Goal: Task Accomplishment & Management: Manage account settings

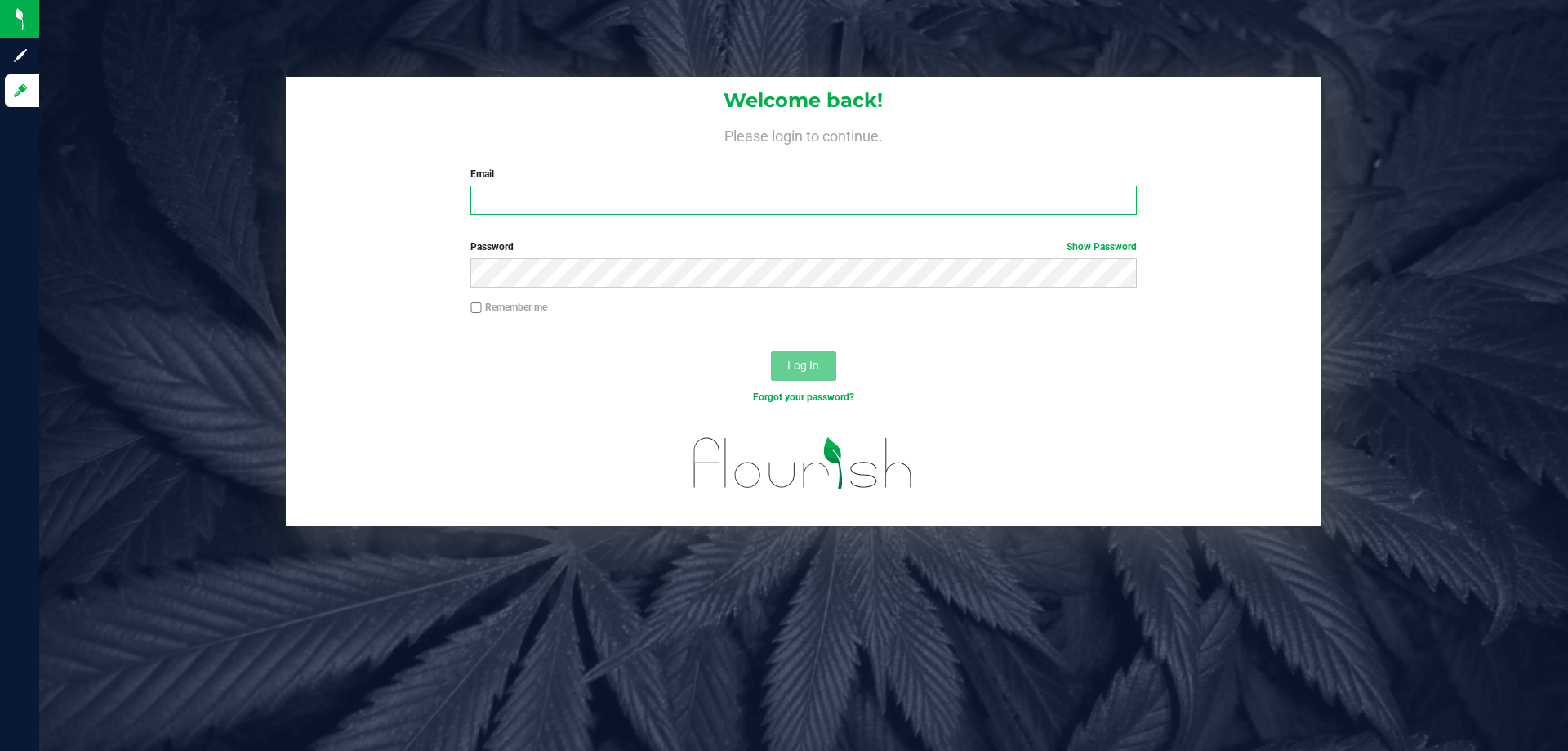
click at [580, 189] on input "Email" at bounding box center [802, 200] width 666 height 30
type input "[EMAIL_ADDRESS][DOMAIN_NAME]"
click at [771, 351] on button "Log In" at bounding box center [803, 366] width 65 height 30
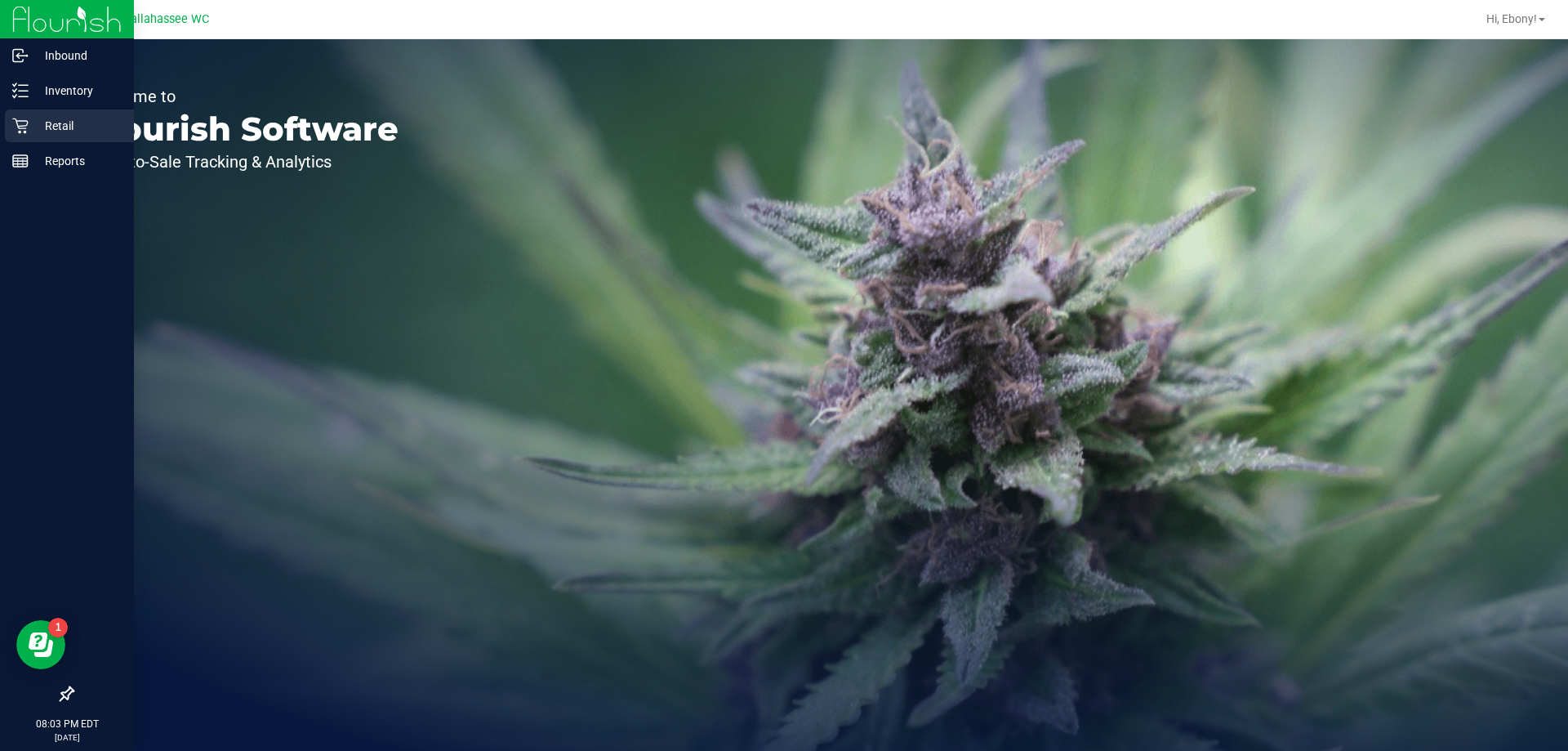
click at [77, 124] on p "Retail" at bounding box center [78, 125] width 98 height 19
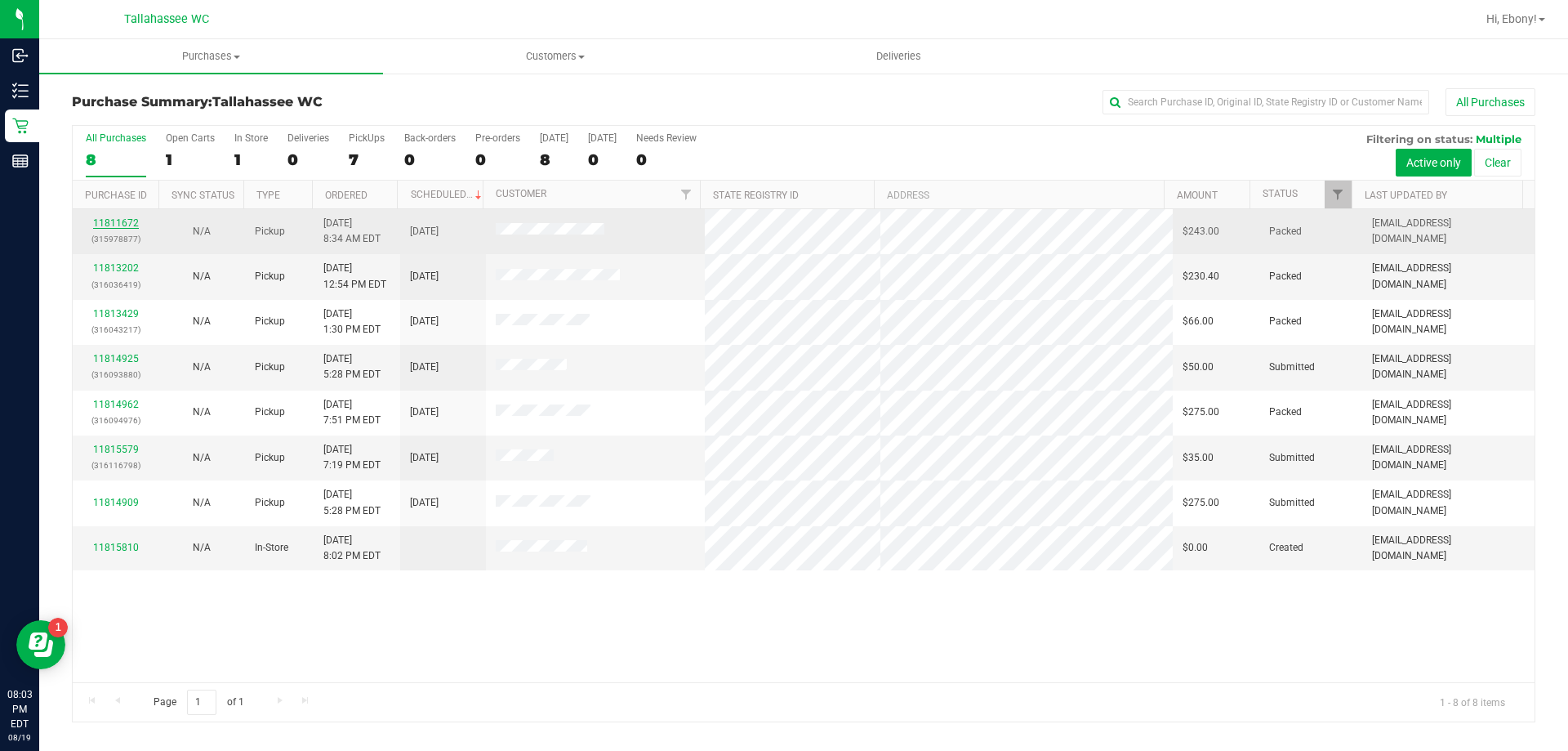
click at [128, 225] on link "11811672" at bounding box center [116, 223] width 46 height 11
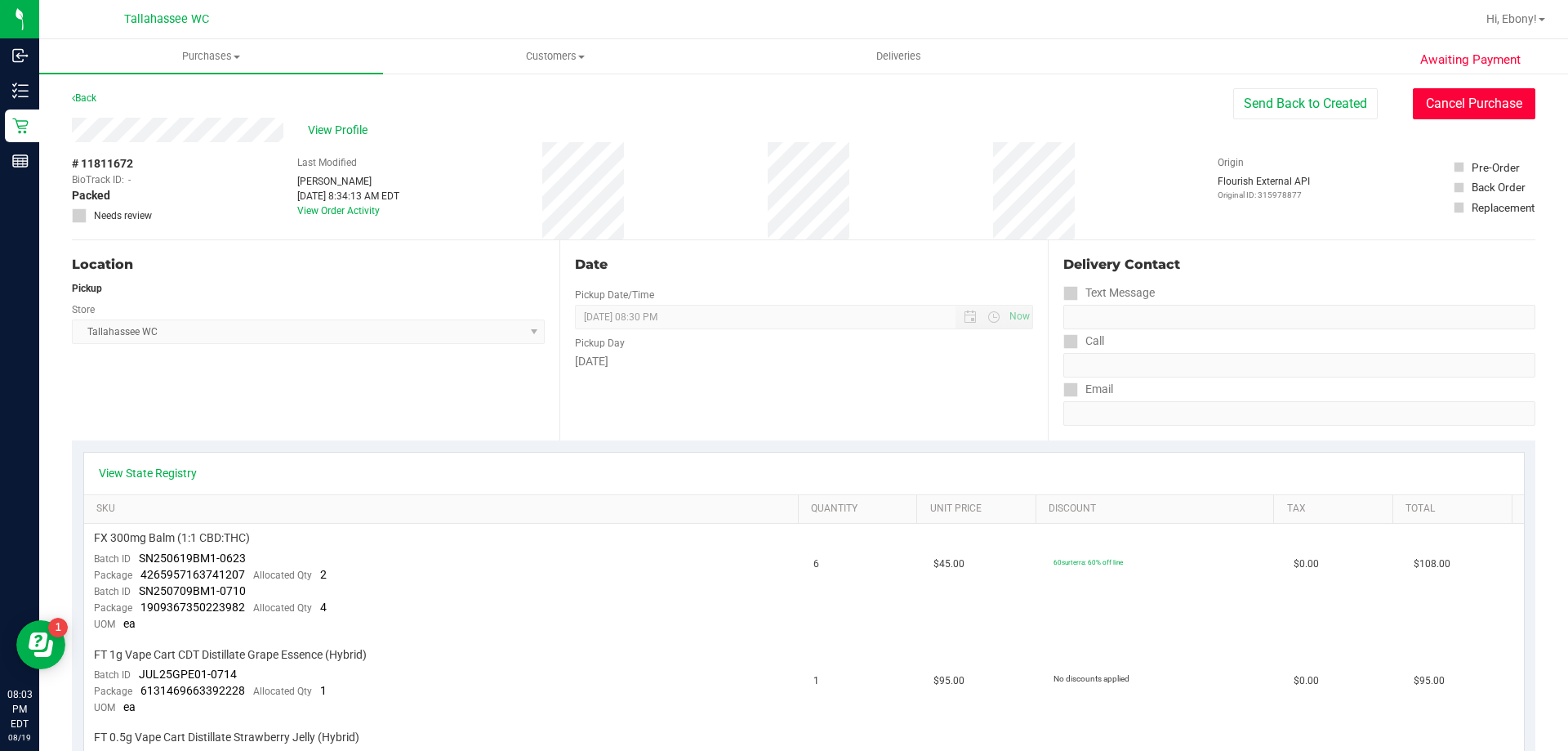
click at [1419, 104] on button "Cancel Purchase" at bounding box center [1474, 104] width 123 height 31
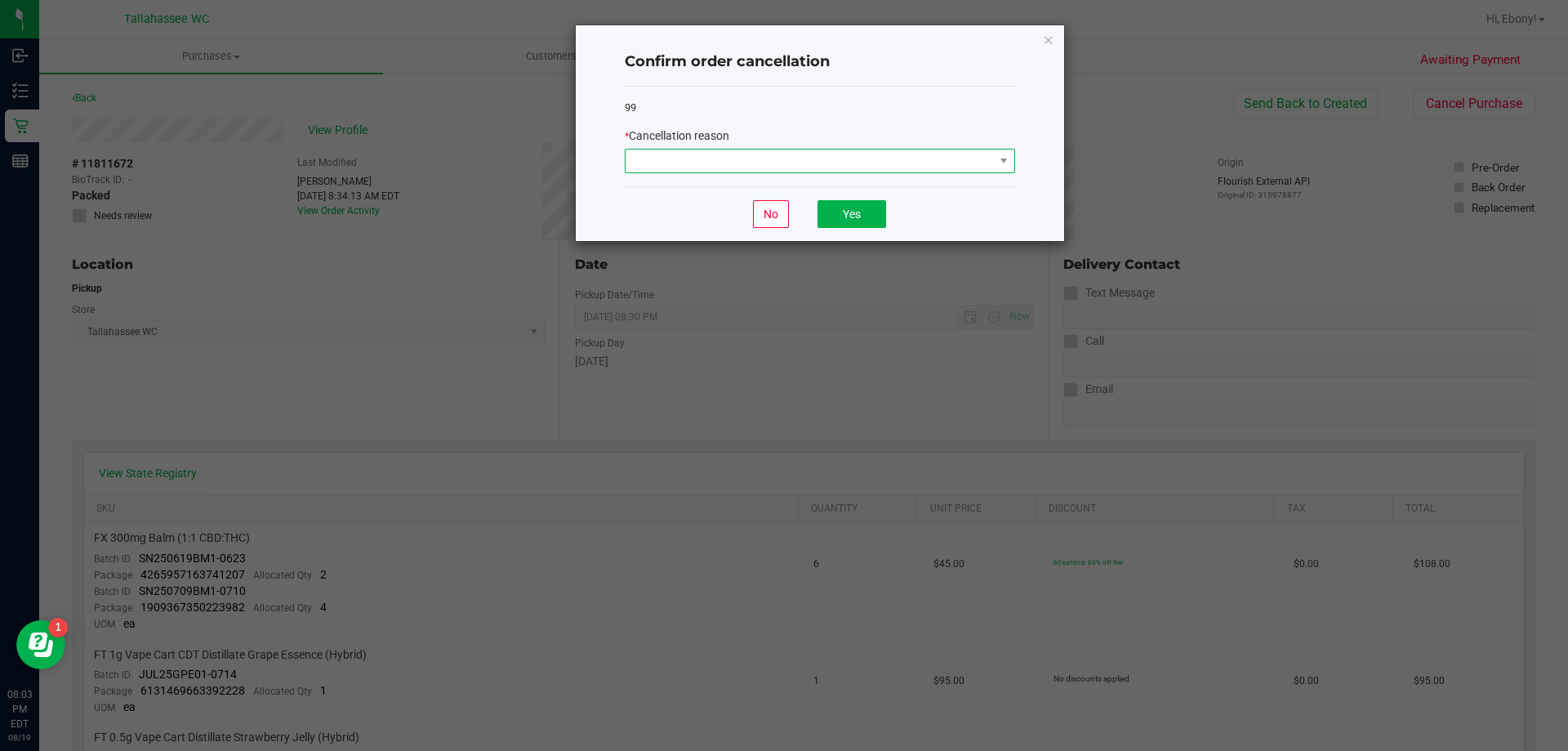
click at [688, 161] on span at bounding box center [809, 161] width 368 height 23
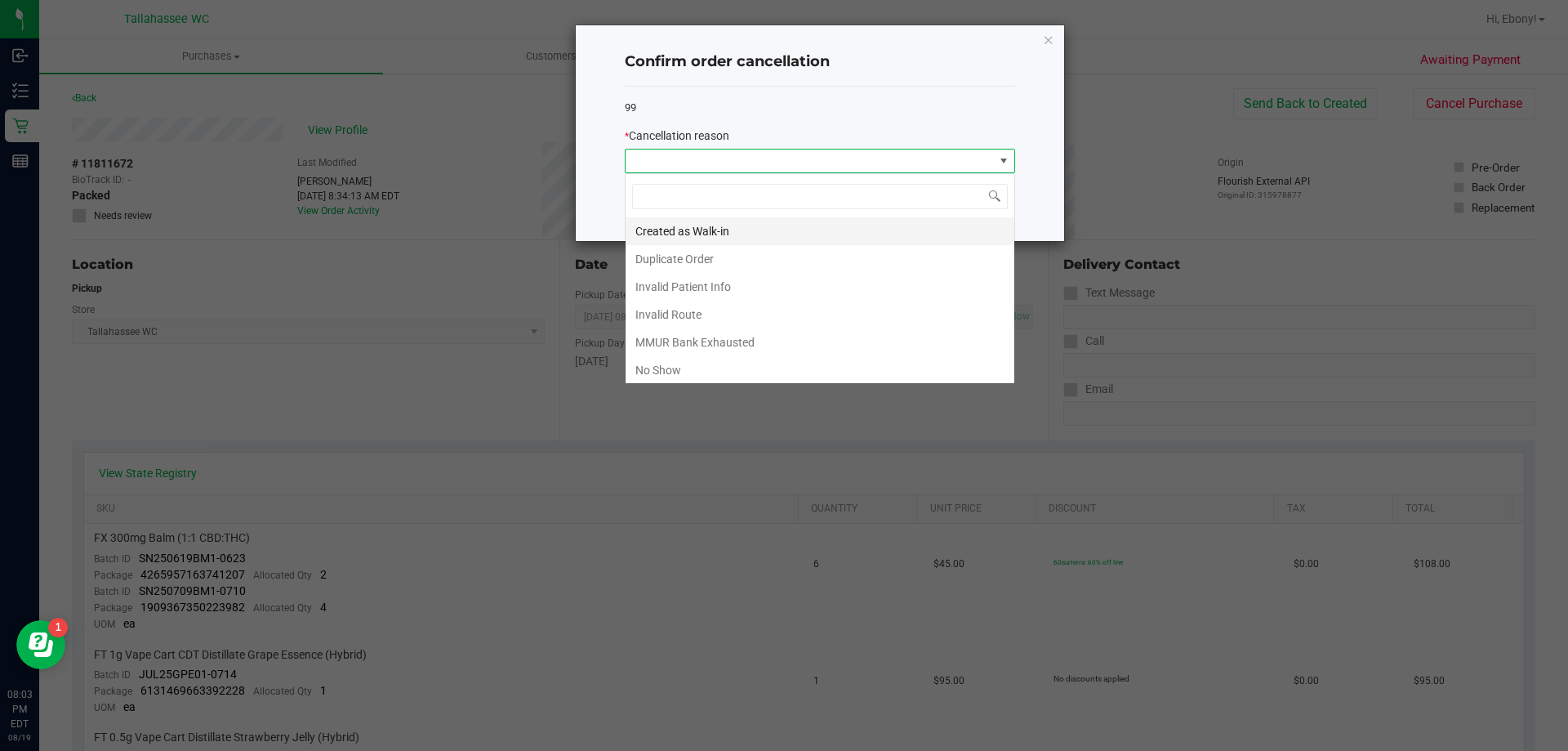
scroll to position [25, 390]
click at [671, 362] on li "No Show" at bounding box center [819, 370] width 388 height 28
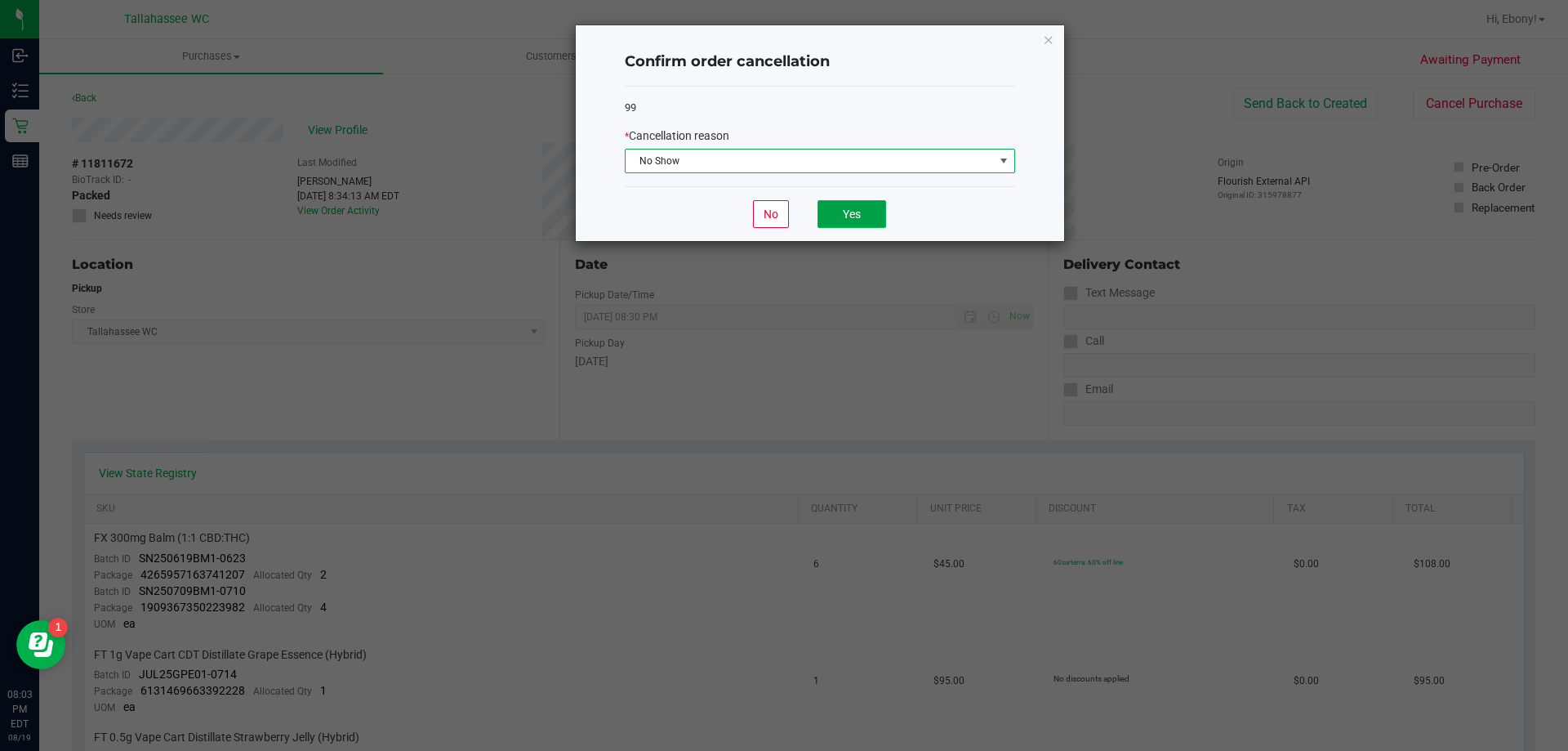
click at [868, 219] on button "Yes" at bounding box center [852, 214] width 68 height 28
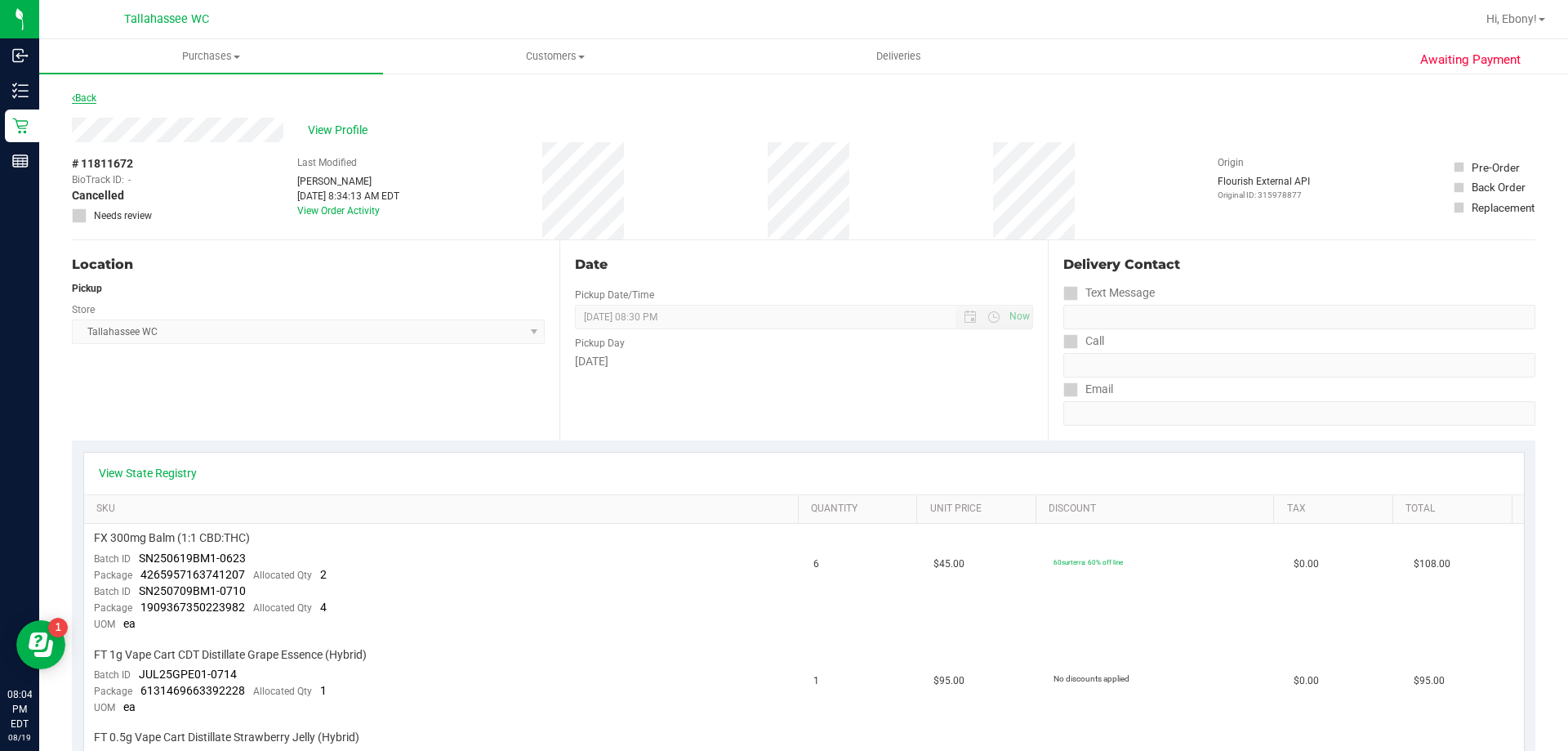
click at [96, 95] on link "Back" at bounding box center [84, 97] width 25 height 11
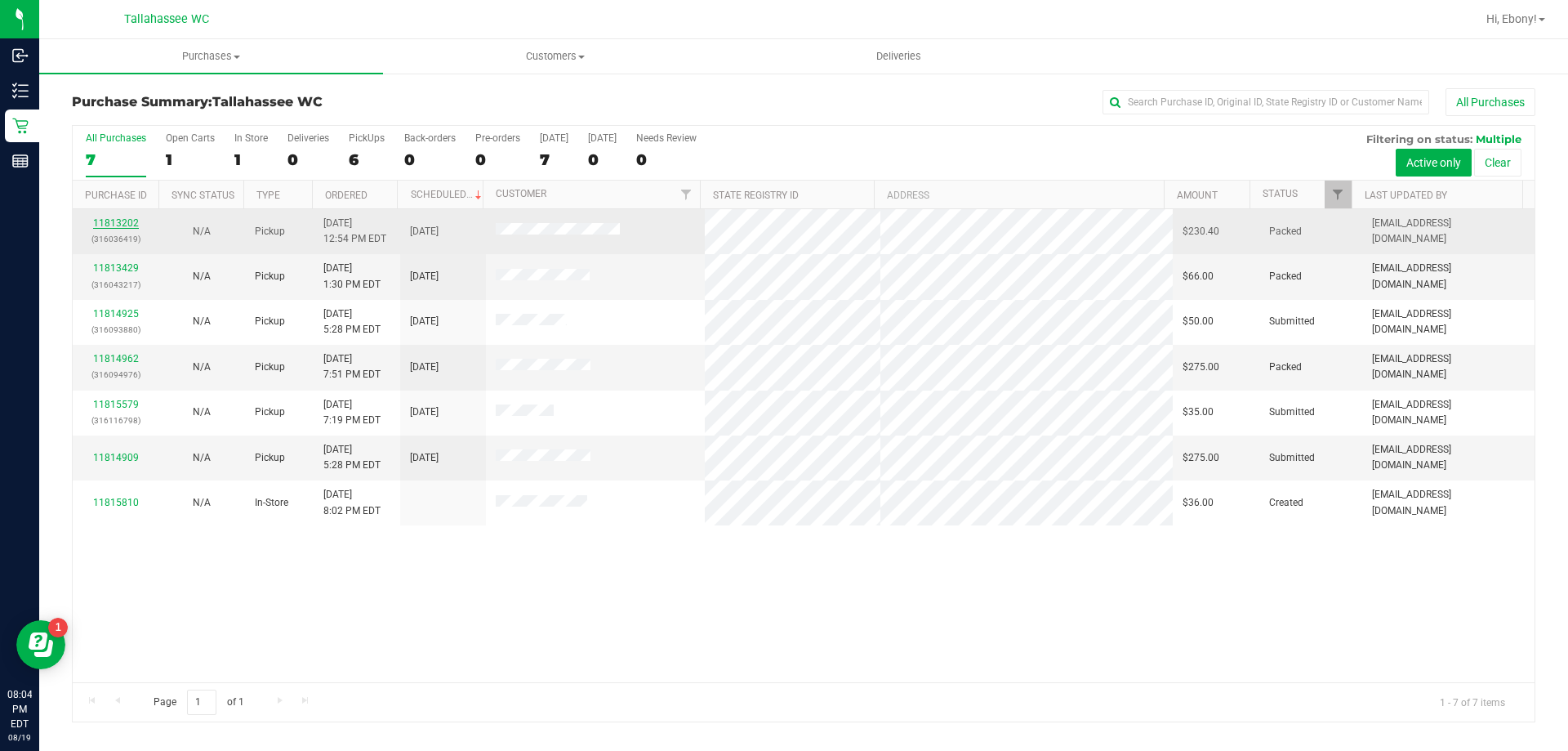
click at [125, 219] on link "11813202" at bounding box center [116, 223] width 46 height 11
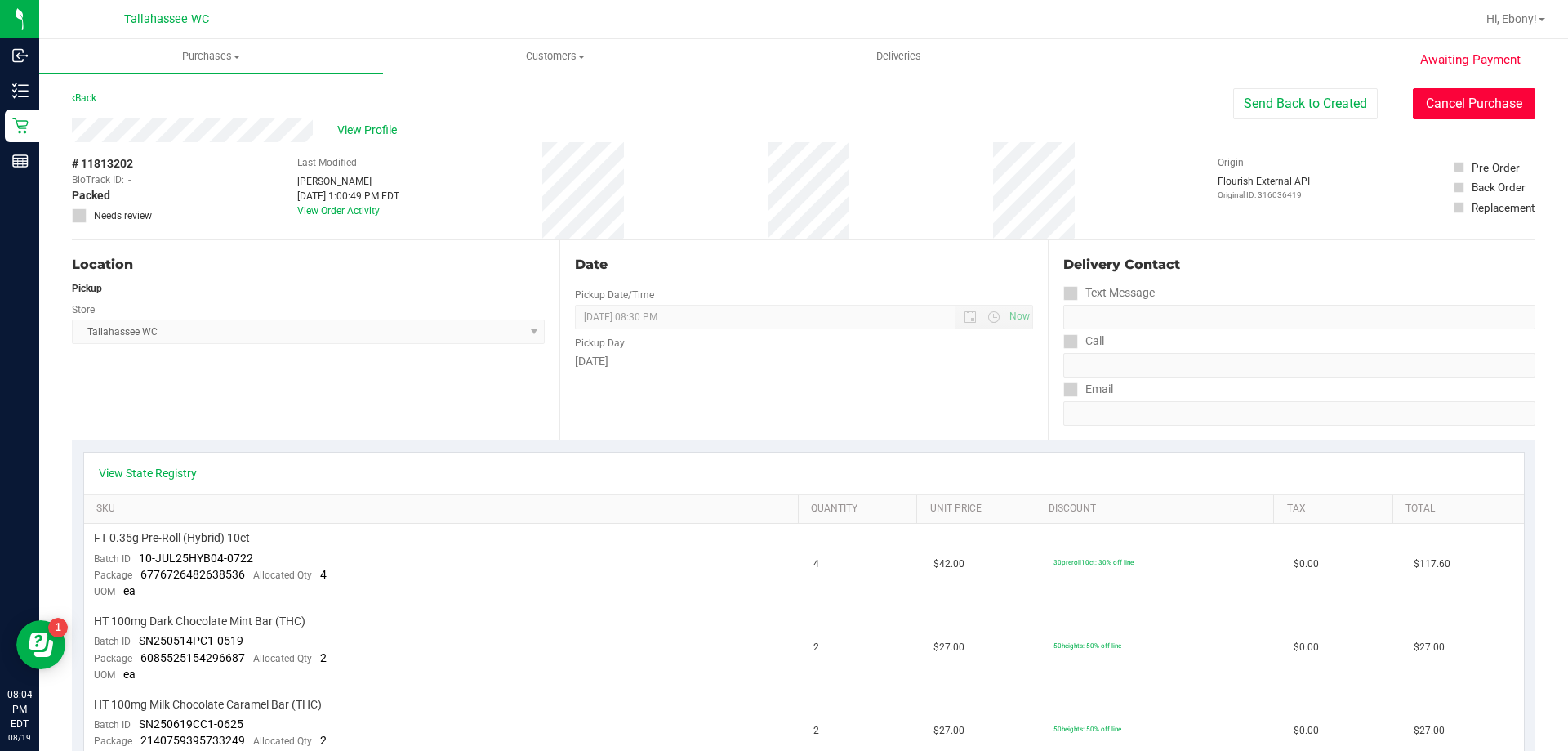
click at [1452, 110] on button "Cancel Purchase" at bounding box center [1474, 104] width 123 height 31
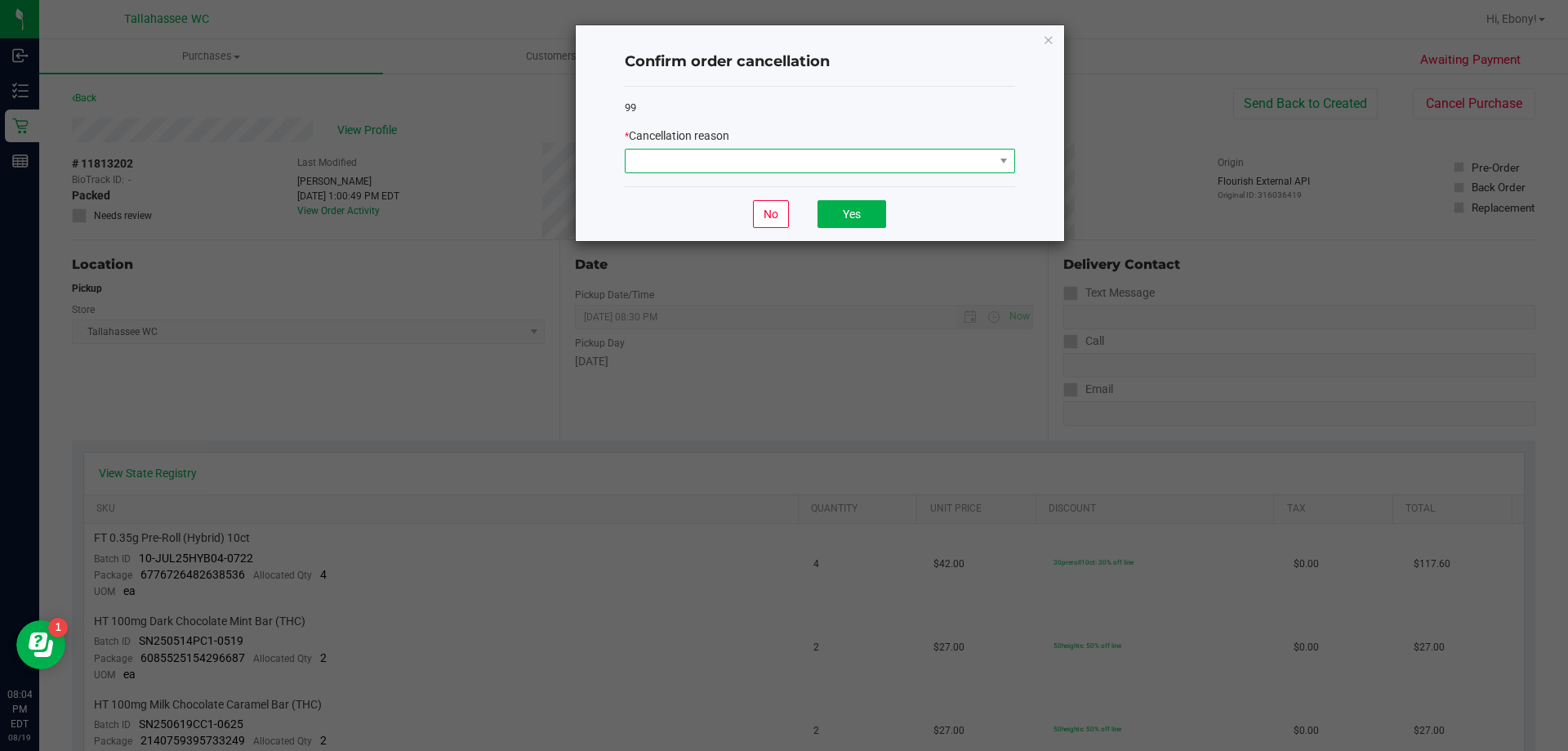
click at [944, 158] on span at bounding box center [809, 161] width 368 height 23
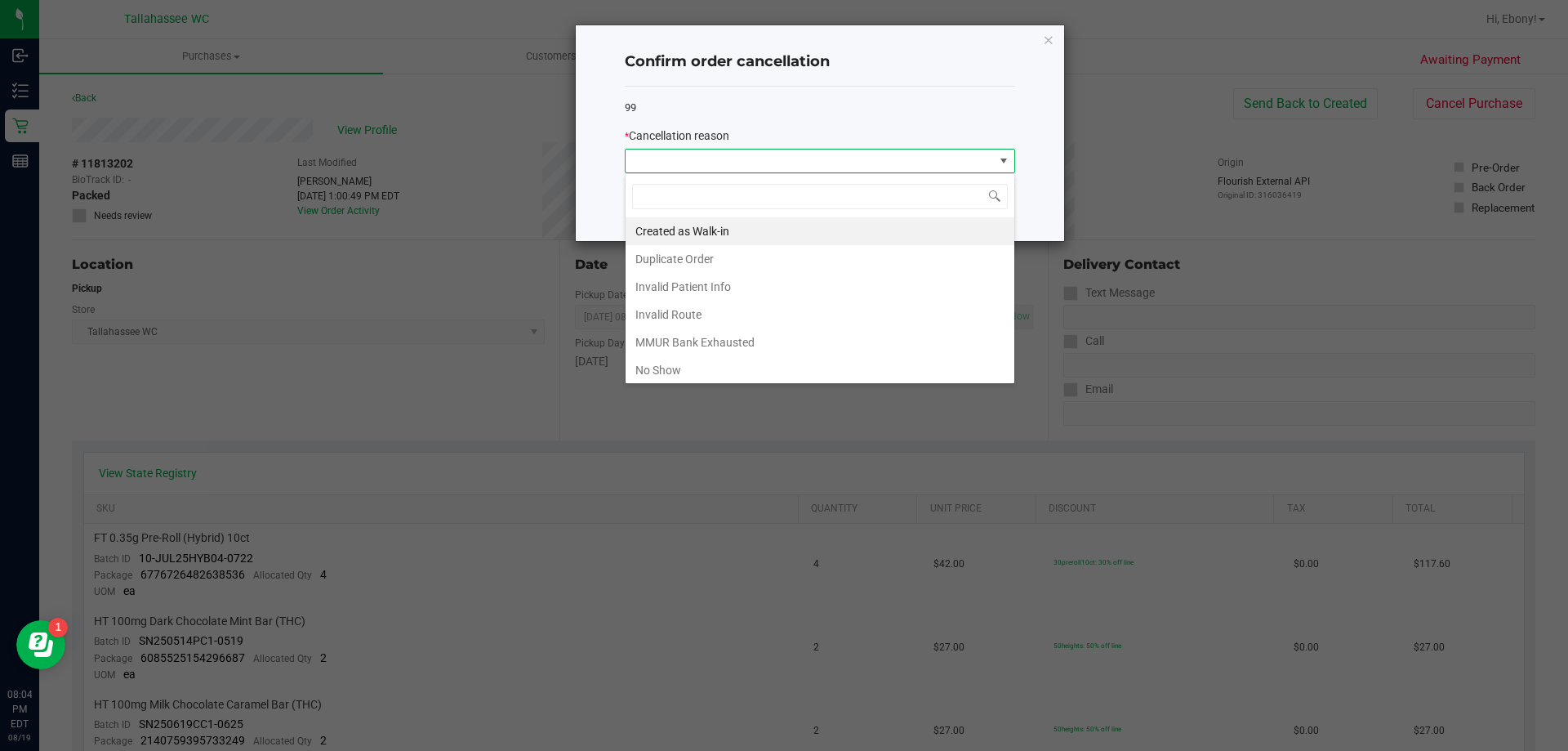
scroll to position [25, 390]
click at [657, 372] on li "No Show" at bounding box center [819, 370] width 388 height 28
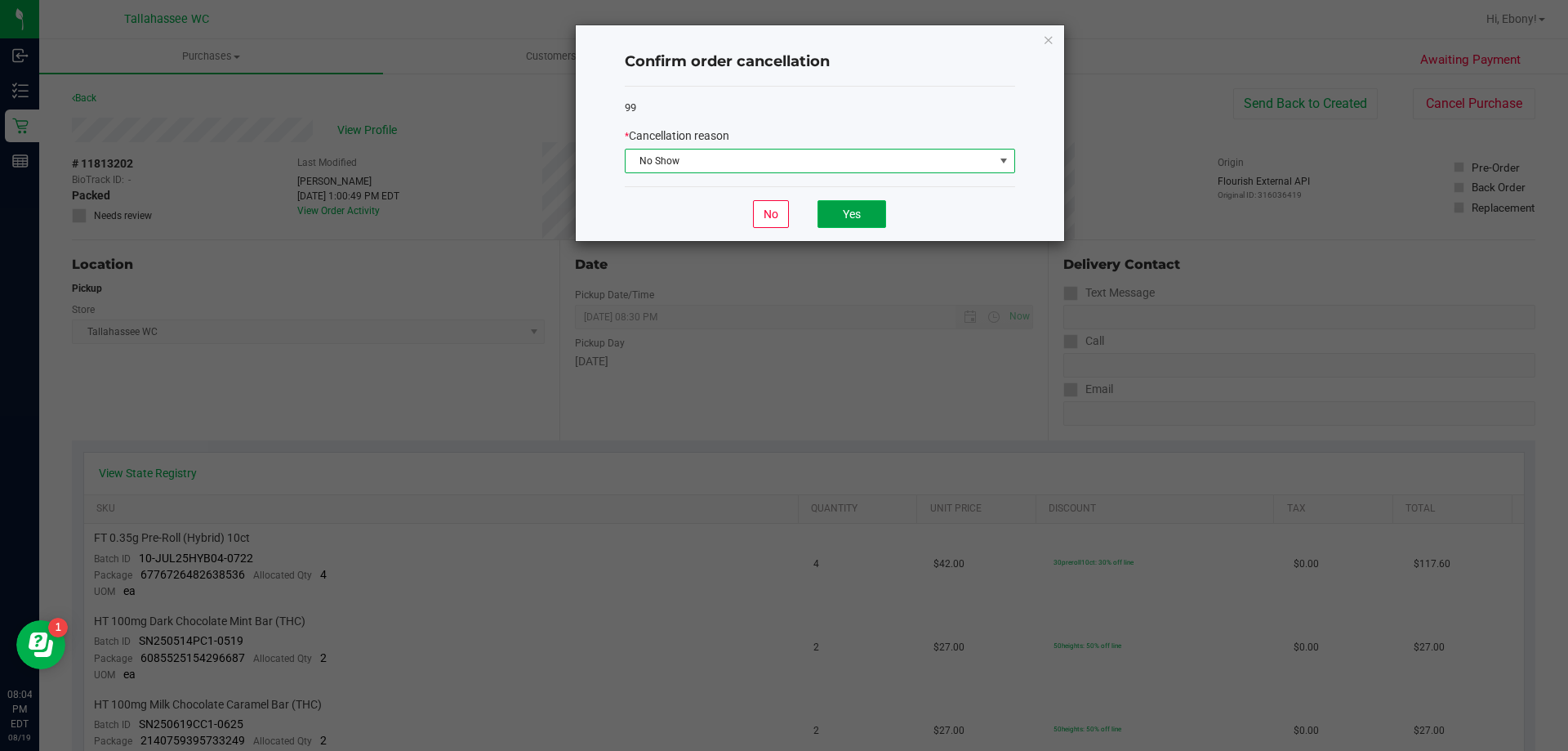
click at [861, 212] on button "Yes" at bounding box center [852, 214] width 68 height 28
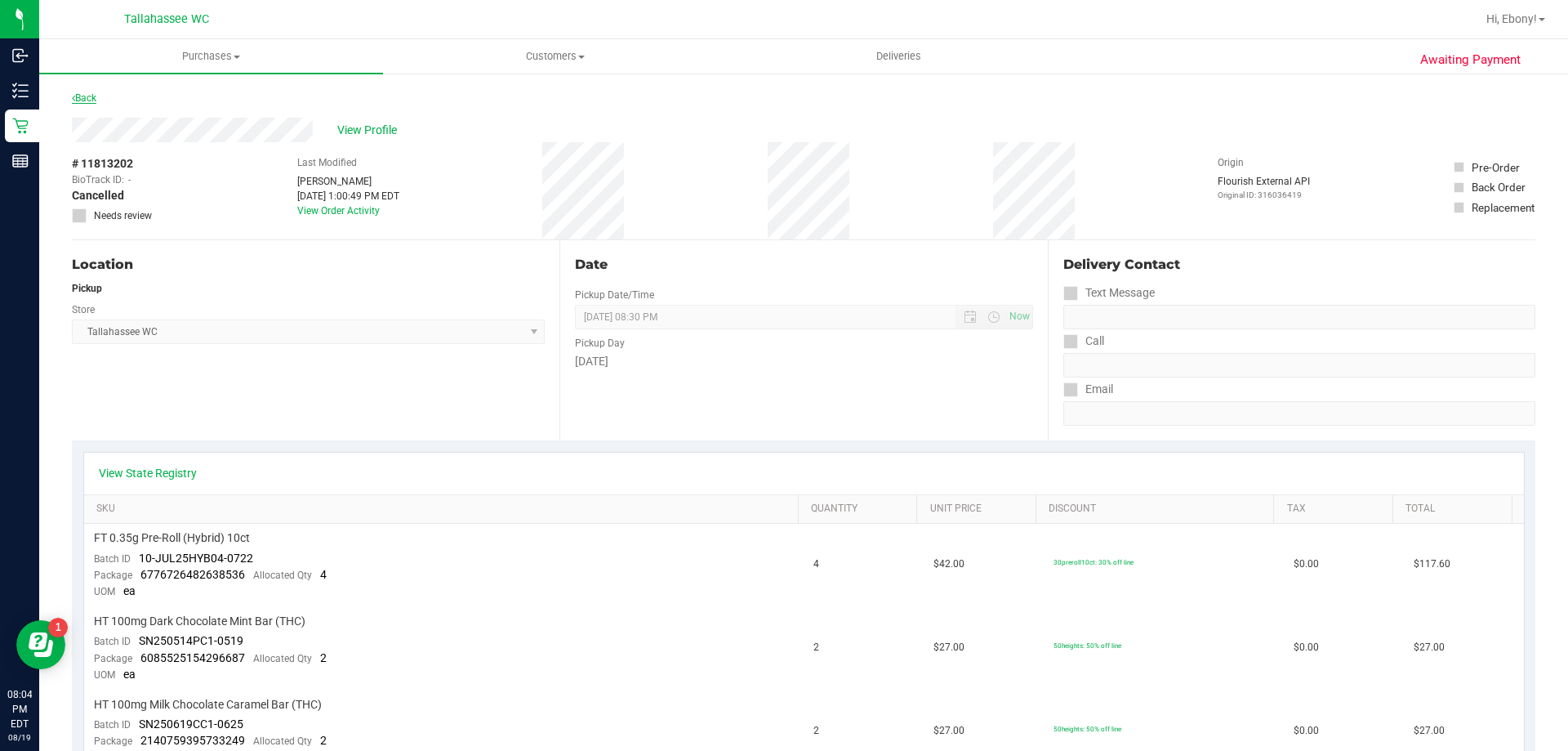
click at [82, 101] on link "Back" at bounding box center [84, 97] width 25 height 11
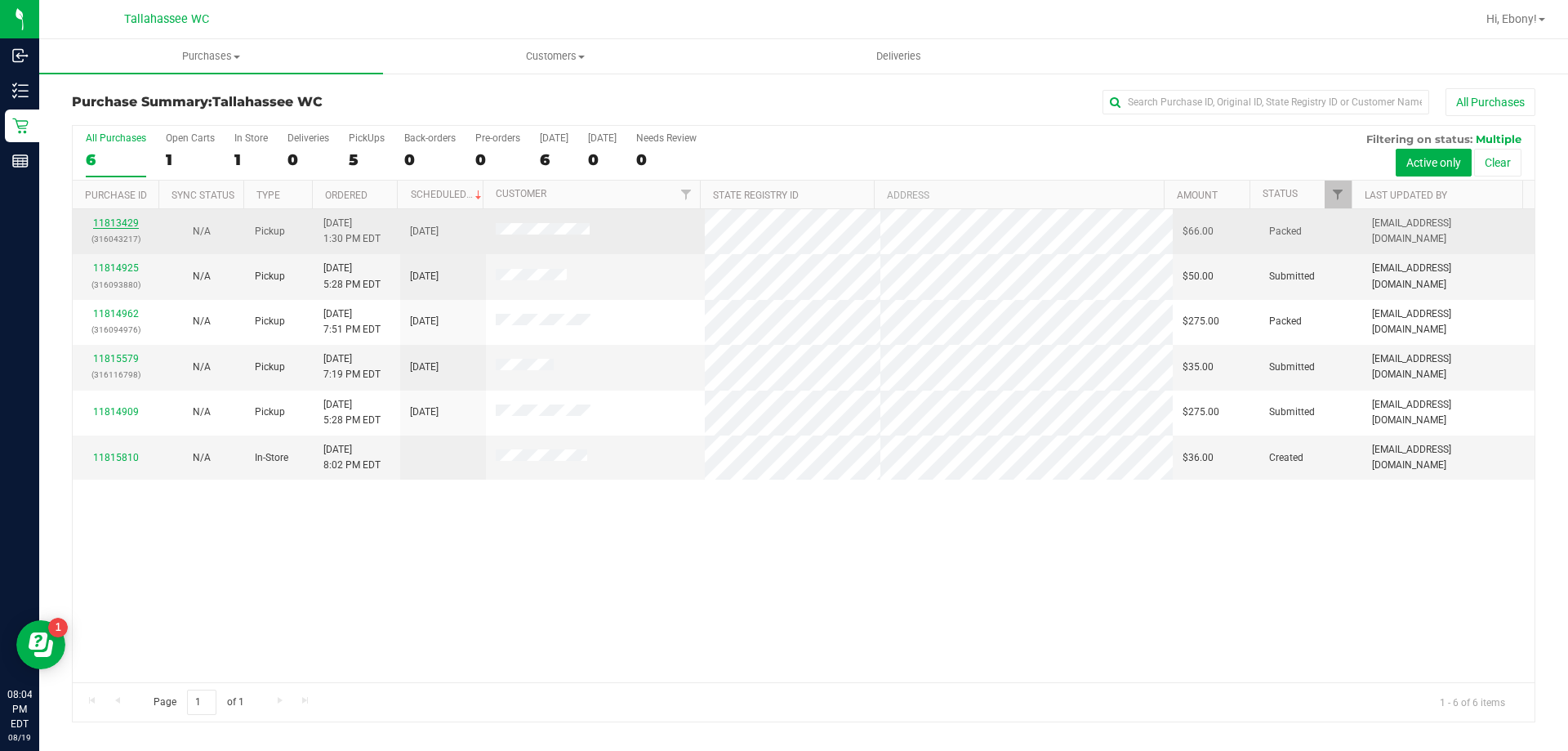
click at [125, 225] on link "11813429" at bounding box center [116, 223] width 46 height 11
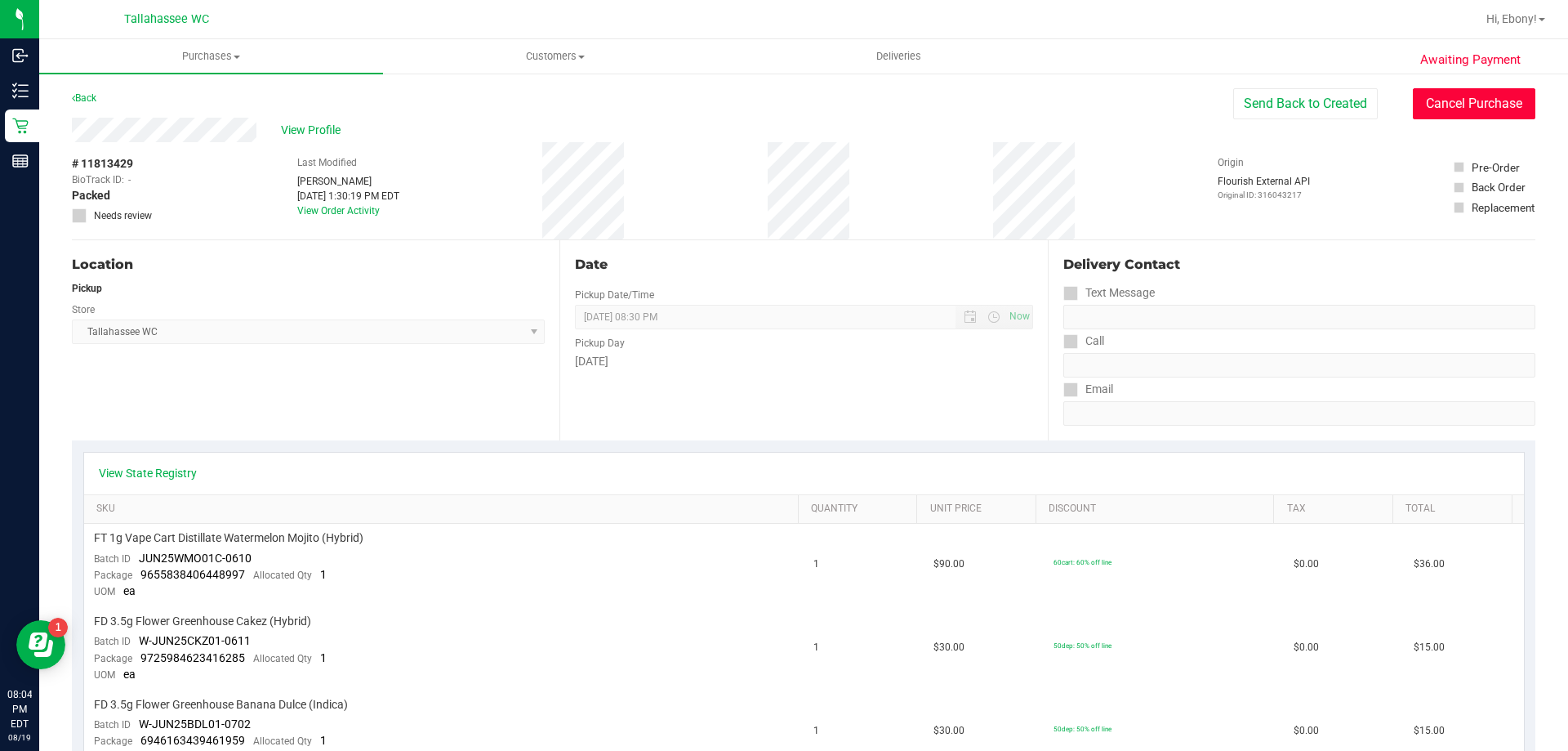
click at [1492, 114] on button "Cancel Purchase" at bounding box center [1474, 104] width 123 height 31
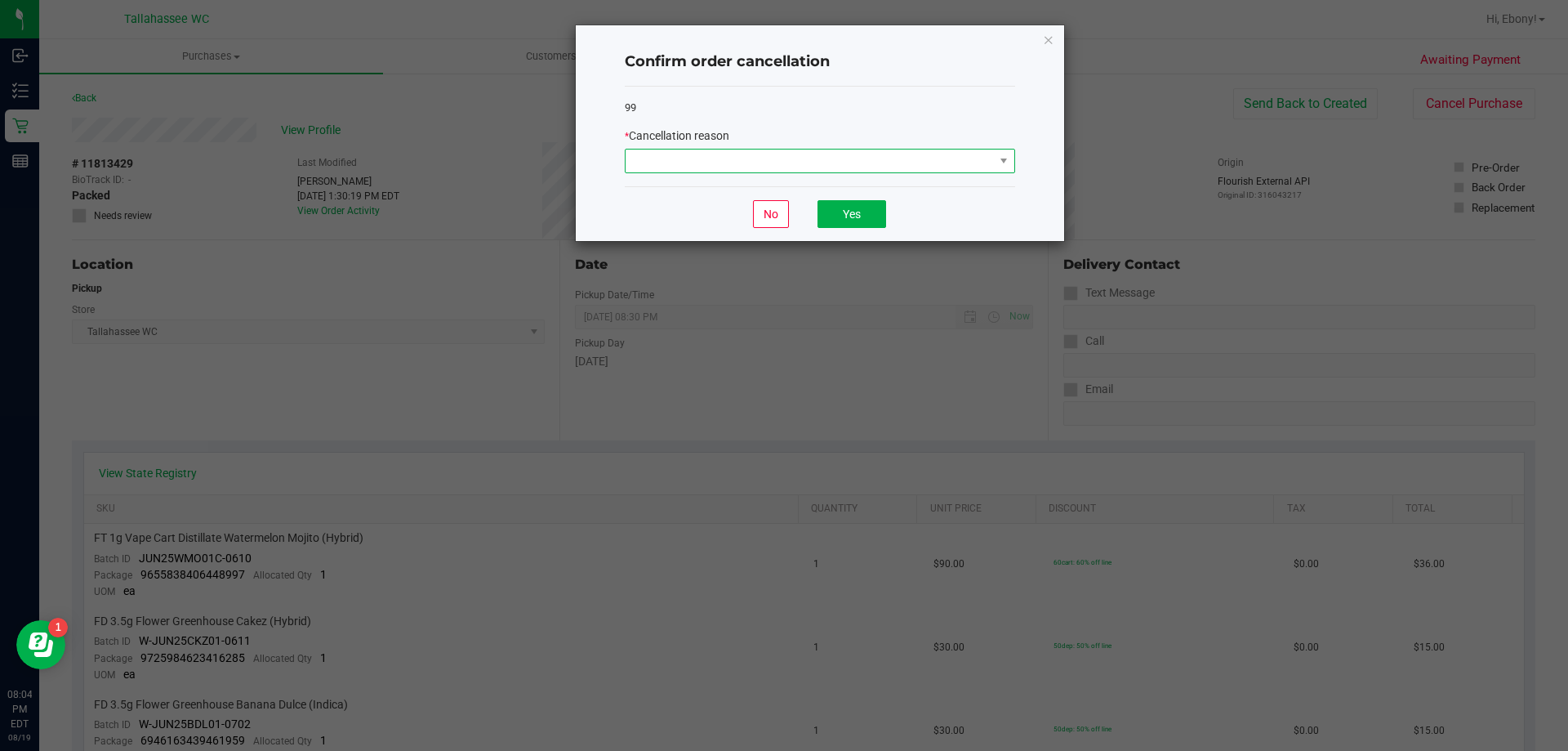
click at [897, 161] on span at bounding box center [809, 161] width 368 height 23
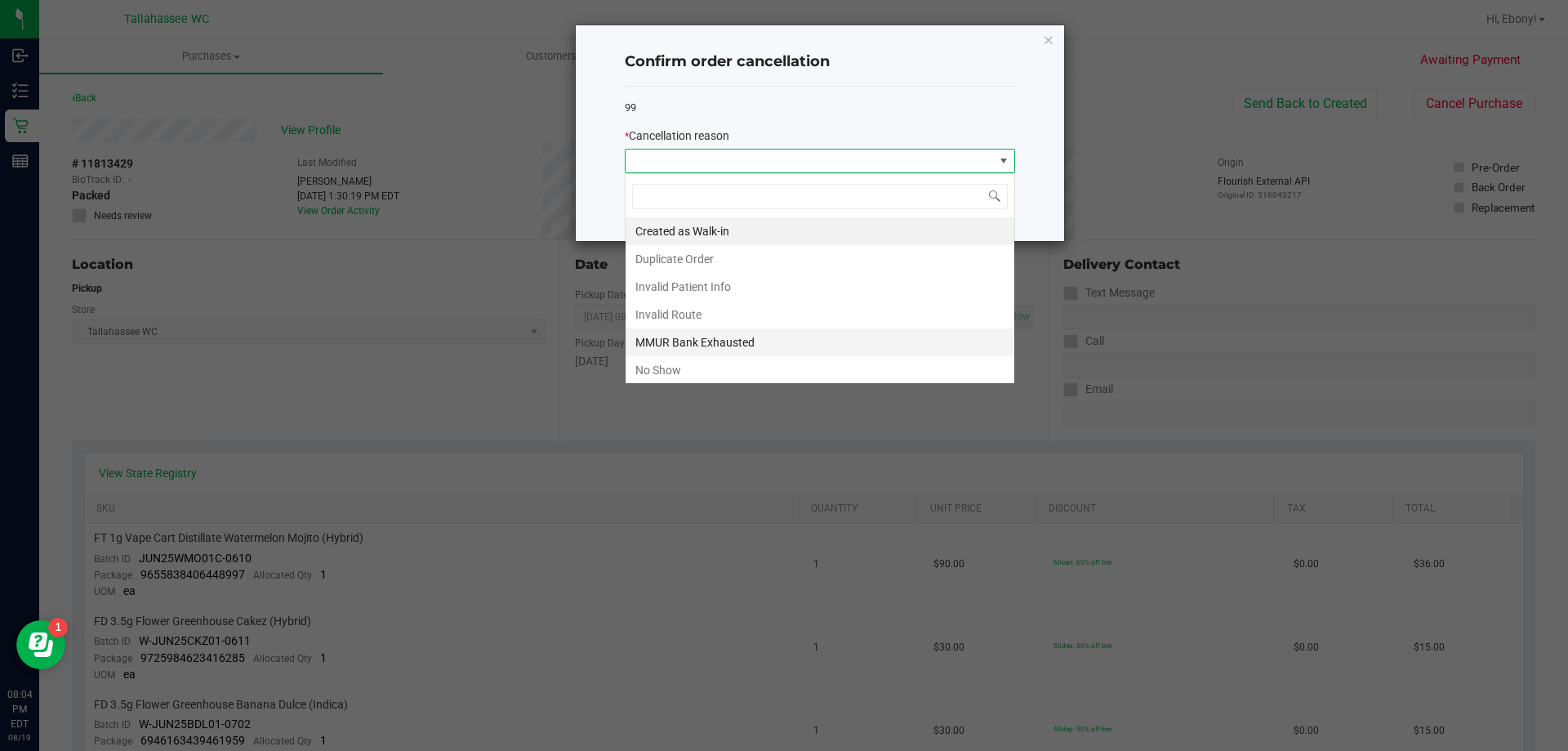
scroll to position [25, 390]
click at [683, 370] on li "No Show" at bounding box center [819, 370] width 388 height 28
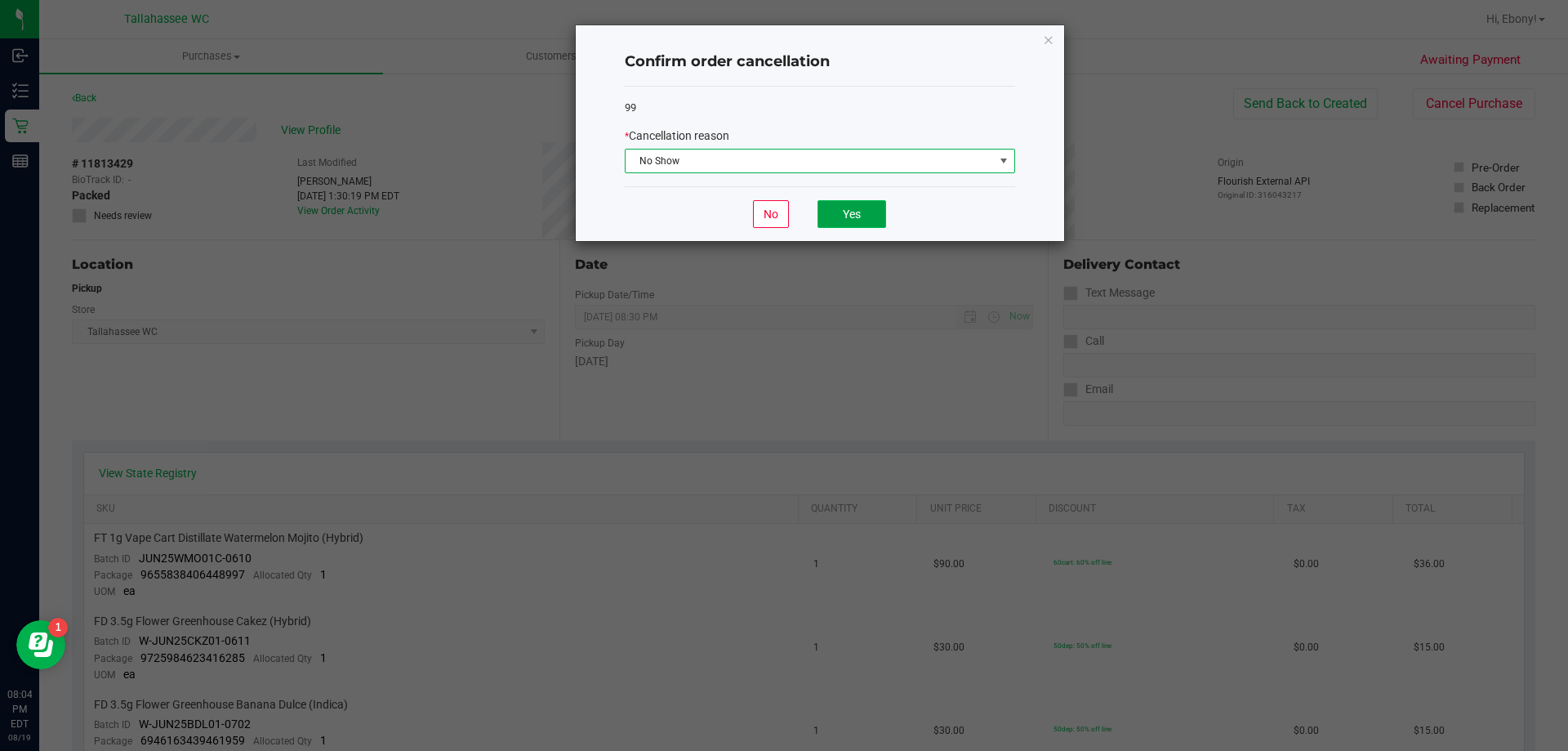
click at [845, 215] on button "Yes" at bounding box center [852, 214] width 68 height 28
